Goal: Task Accomplishment & Management: Use online tool/utility

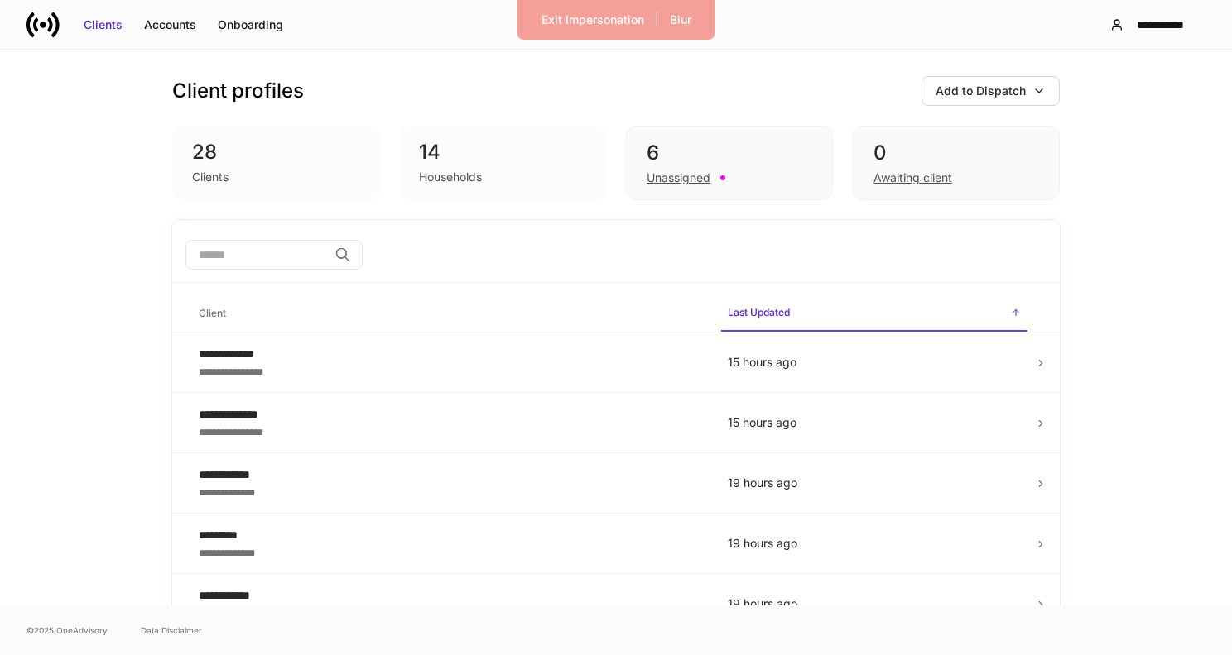
click at [29, 23] on icon at bounding box center [30, 24] width 8 height 25
click at [586, 6] on div "Exit Impersonation | Blur" at bounding box center [616, 20] width 198 height 40
click at [585, 12] on div "Exit Impersonation" at bounding box center [592, 20] width 103 height 17
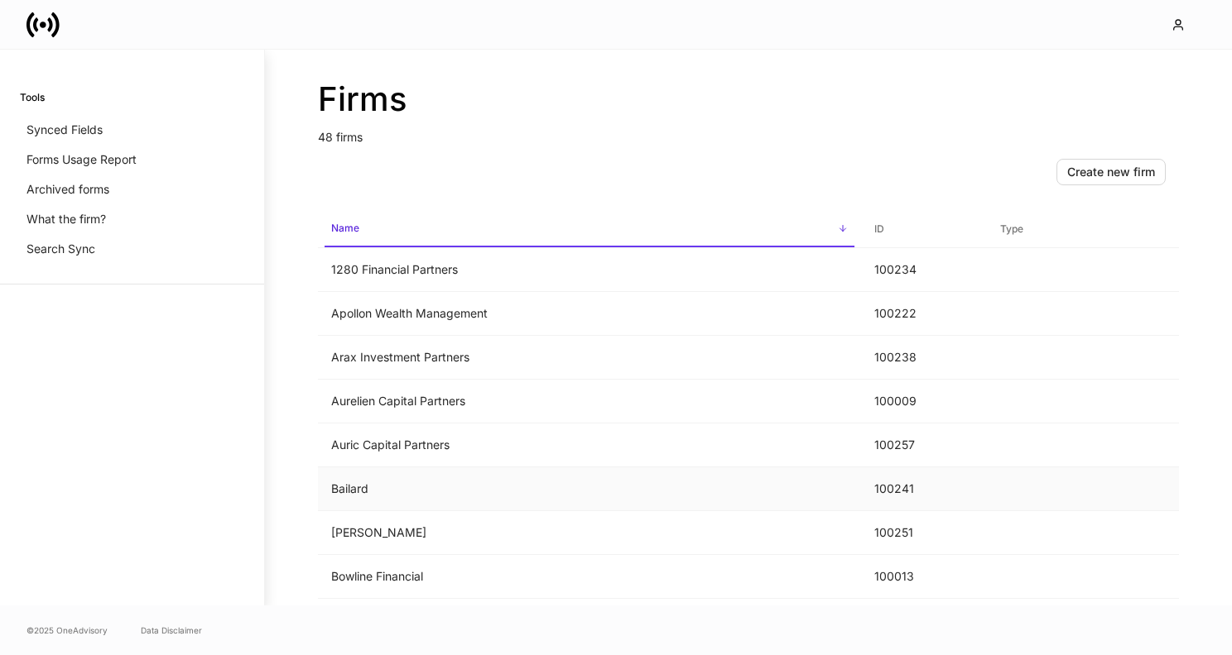
click at [415, 496] on td "Bailard" at bounding box center [589, 490] width 543 height 44
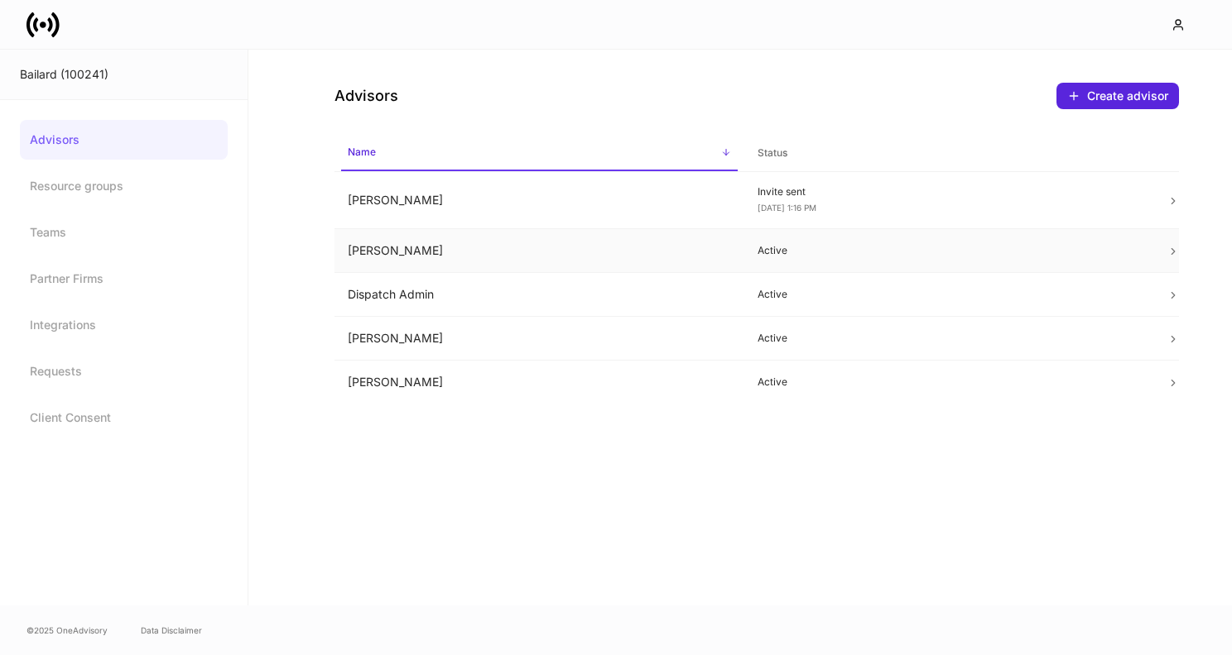
click at [459, 266] on td "[PERSON_NAME]" at bounding box center [539, 251] width 410 height 44
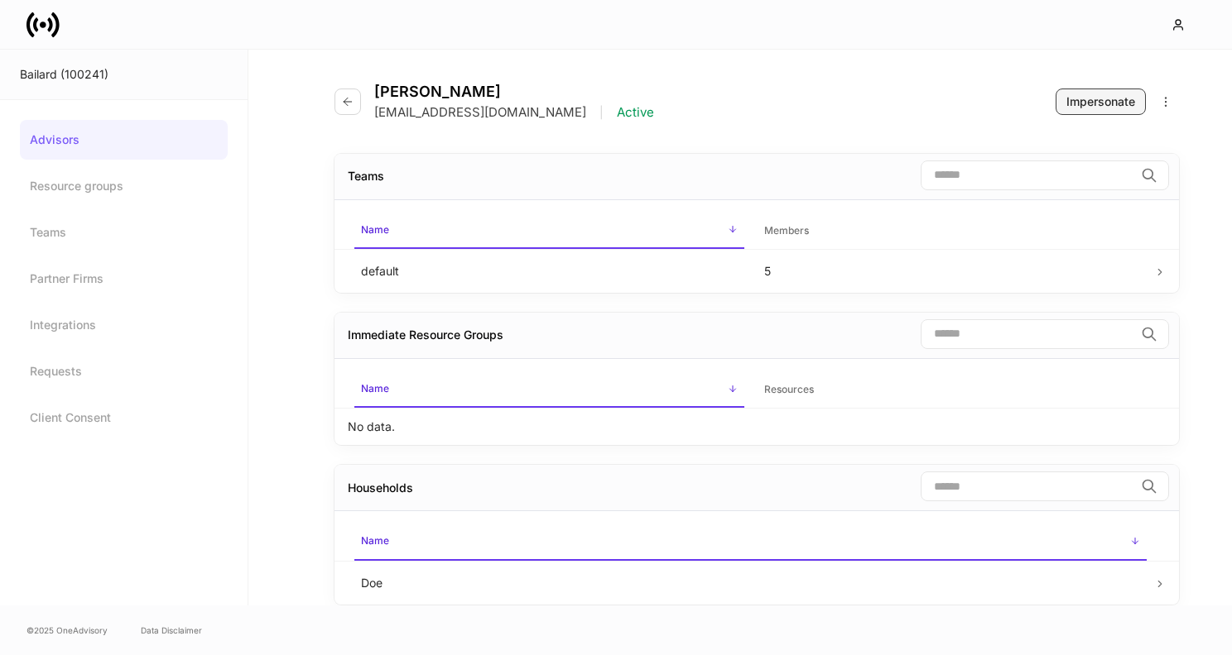
click at [1113, 98] on div "Impersonate" at bounding box center [1100, 102] width 69 height 17
